Goal: Navigation & Orientation: Go to known website

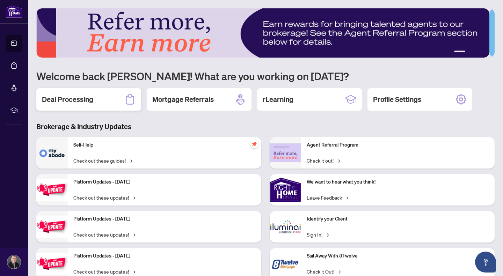
click at [93, 94] on div "Deal Processing" at bounding box center [88, 99] width 105 height 22
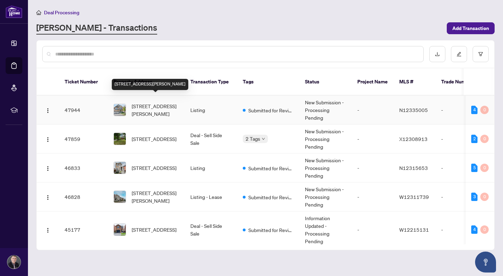
click at [147, 102] on span "[STREET_ADDRESS][PERSON_NAME]" at bounding box center [156, 109] width 48 height 15
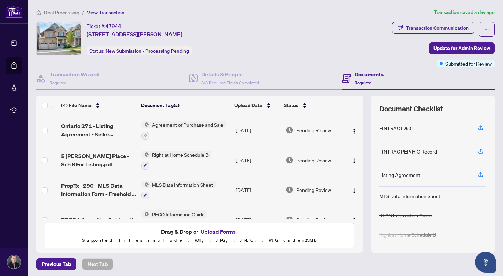
click at [208, 186] on span "MLS Data Information Sheet" at bounding box center [182, 185] width 67 height 8
click at [217, 233] on button "Upload Forms" at bounding box center [217, 231] width 39 height 9
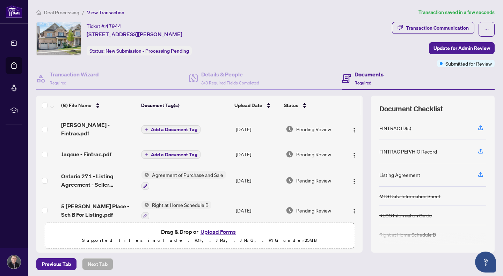
click at [188, 127] on span "Add a Document Tag" at bounding box center [174, 129] width 46 height 5
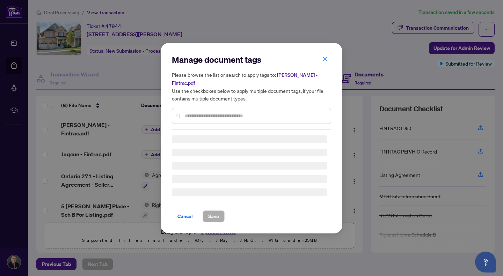
click at [256, 114] on input "text" at bounding box center [255, 116] width 140 height 8
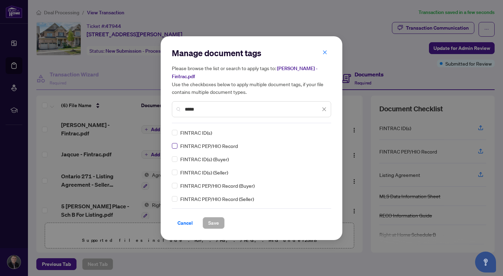
type input "*****"
click at [176, 145] on label at bounding box center [175, 146] width 6 height 8
click at [212, 218] on span "Save" at bounding box center [213, 223] width 11 height 11
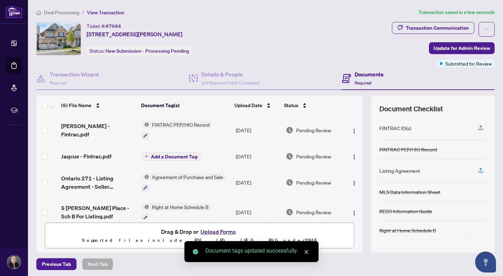
click at [172, 154] on span "Add a Document Tag" at bounding box center [174, 156] width 46 height 5
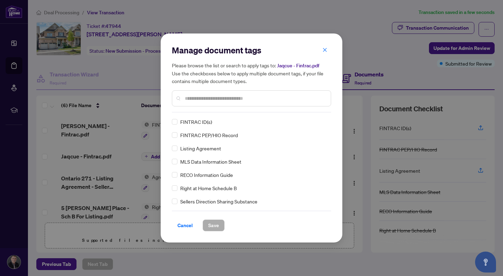
click at [239, 98] on input "text" at bounding box center [255, 99] width 140 height 8
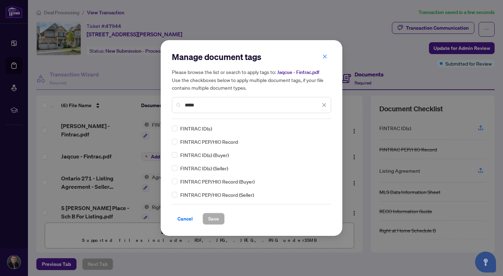
type input "*****"
click at [214, 145] on span "FINTRAC PEP/HIO Record" at bounding box center [209, 142] width 58 height 8
click at [217, 218] on span "Save" at bounding box center [213, 219] width 11 height 11
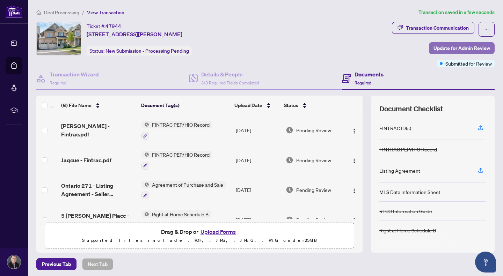
click at [470, 50] on span "Update for Admin Review" at bounding box center [462, 48] width 57 height 11
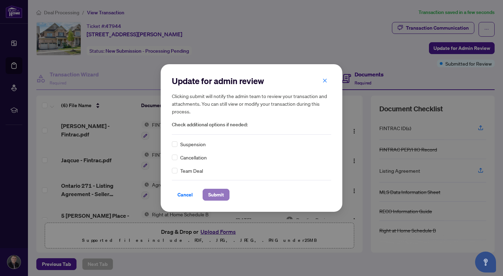
click at [219, 196] on span "Submit" at bounding box center [216, 194] width 16 height 11
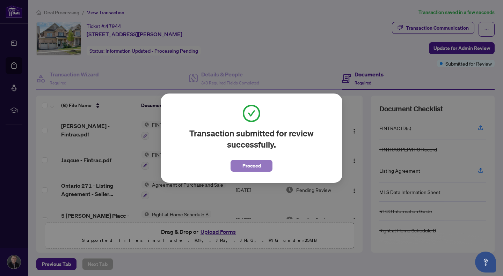
click at [254, 166] on span "Proceed" at bounding box center [252, 165] width 19 height 11
